Goal: Navigation & Orientation: Find specific page/section

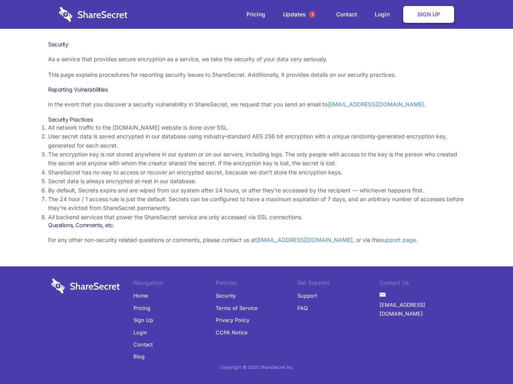
click at [256, 192] on li "By default, Secrets expire and are wiped from our system after 24 hours, or aft…" at bounding box center [256, 190] width 416 height 9
click at [312, 14] on span "1" at bounding box center [312, 14] width 6 height 6
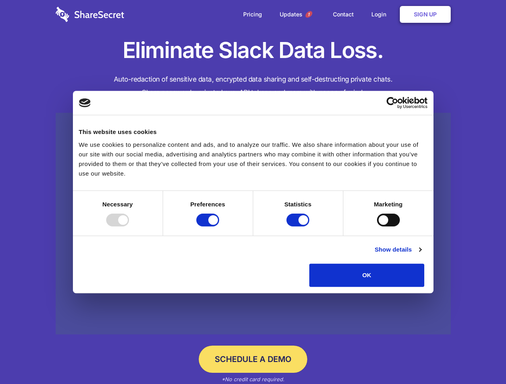
click at [129, 227] on div at bounding box center [117, 220] width 23 height 13
click at [219, 227] on input "Preferences" at bounding box center [207, 220] width 23 height 13
checkbox input "false"
click at [299, 227] on input "Statistics" at bounding box center [297, 220] width 23 height 13
checkbox input "false"
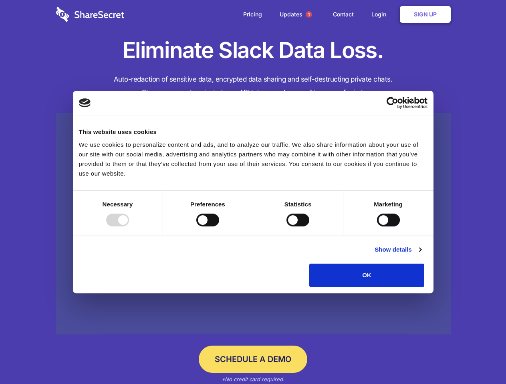
click at [377, 227] on input "Marketing" at bounding box center [388, 220] width 23 height 13
checkbox input "true"
click at [421, 255] on link "Show details" at bounding box center [397, 250] width 46 height 10
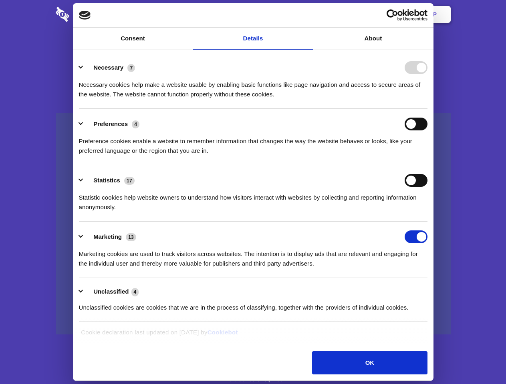
click at [427, 222] on li "Statistics 17 Statistic cookies help website owners to understand how visitors …" at bounding box center [253, 193] width 348 height 56
click at [308, 14] on span "1" at bounding box center [309, 14] width 6 height 6
